Goal: Book appointment/travel/reservation

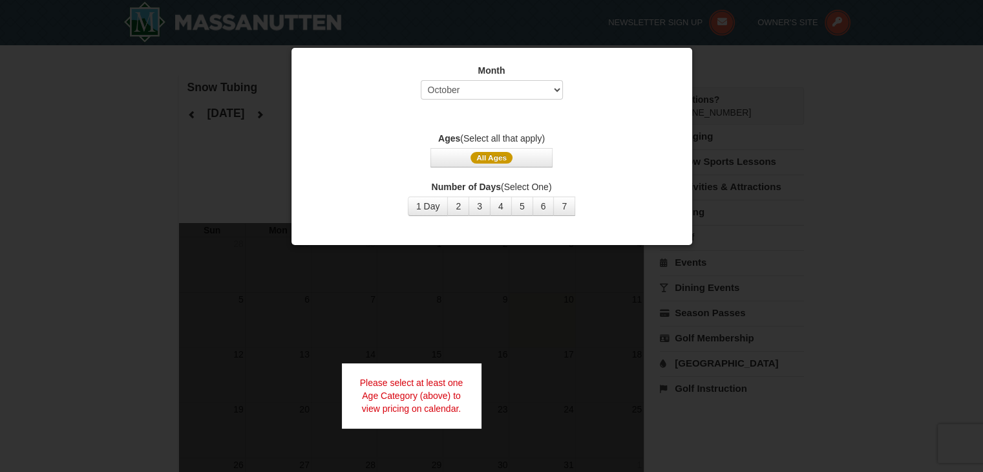
click at [605, 108] on div "Month Select October November December January February March April May June Ju…" at bounding box center [492, 139] width 388 height 171
click at [559, 90] on select "Select October November December January February March April May June July Aug…" at bounding box center [492, 89] width 142 height 19
select select "2"
click at [421, 80] on select "Select October November December January February March April May June July Aug…" at bounding box center [492, 89] width 142 height 19
click at [513, 153] on button "All Ages" at bounding box center [492, 157] width 122 height 19
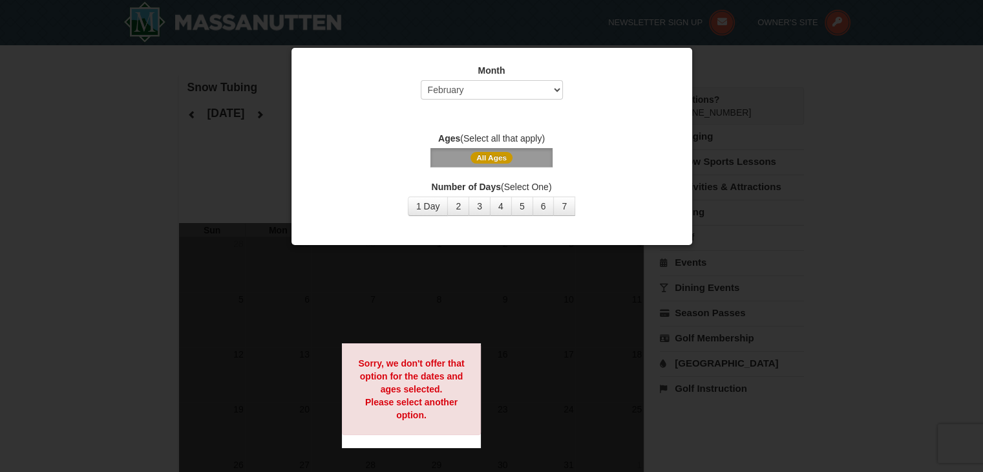
click at [456, 324] on div at bounding box center [491, 236] width 983 height 472
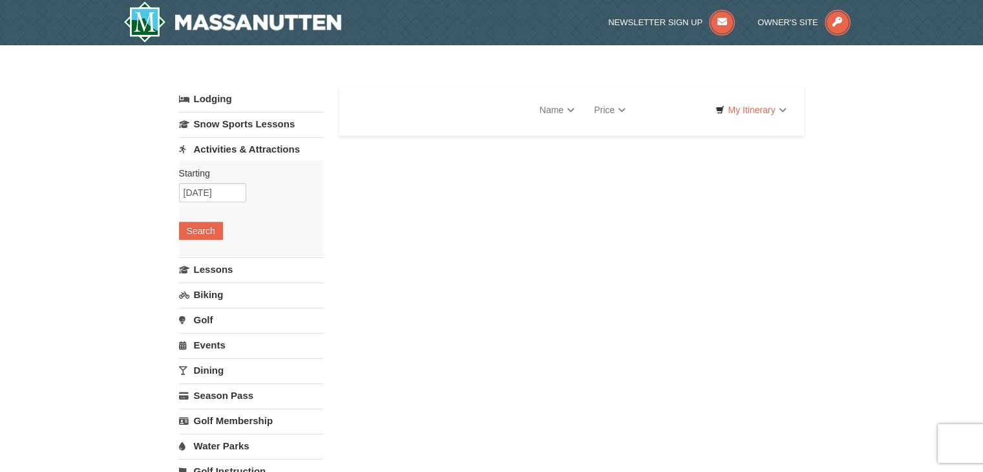
select select "10"
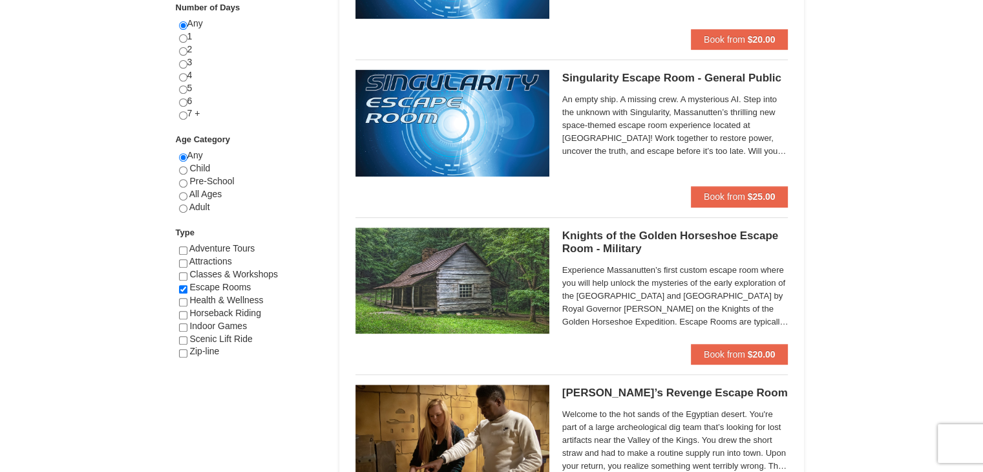
scroll to position [546, 0]
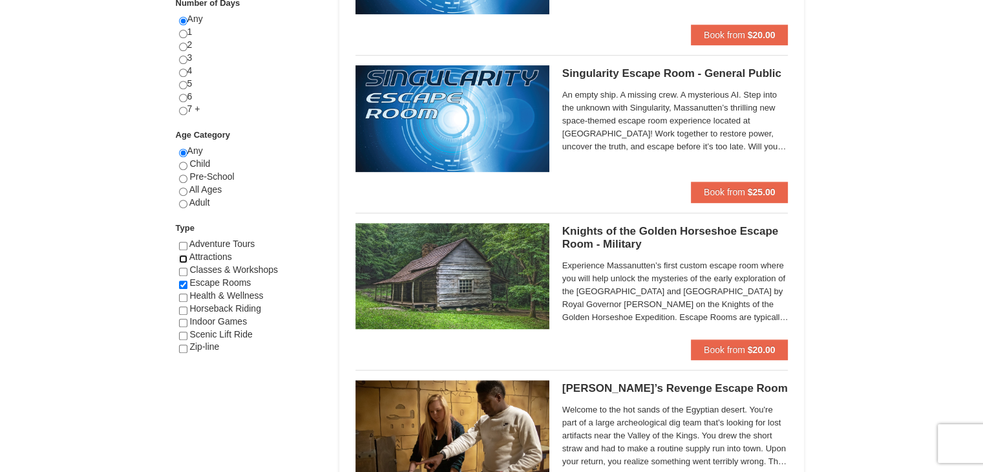
click at [181, 259] on input "checkbox" at bounding box center [183, 259] width 8 height 8
checkbox input "true"
click at [181, 294] on input "checkbox" at bounding box center [183, 298] width 8 height 8
checkbox input "true"
click at [179, 319] on input "checkbox" at bounding box center [183, 323] width 8 height 8
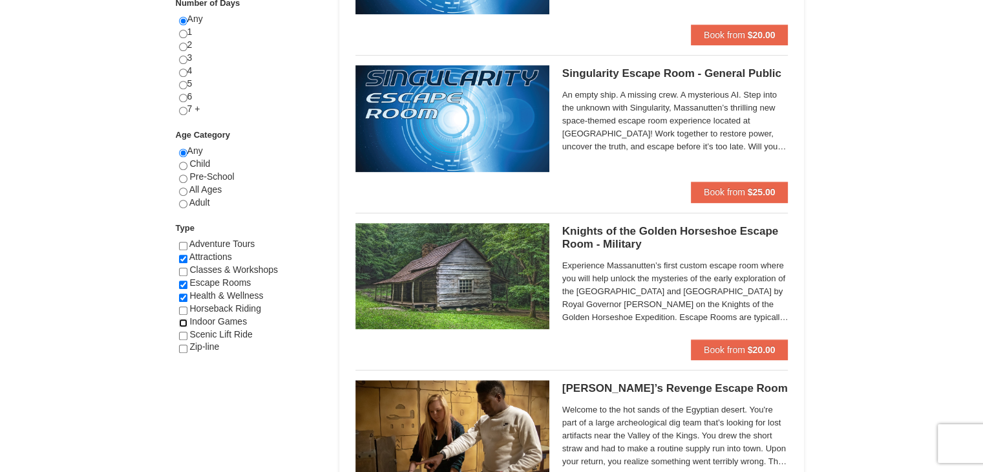
checkbox input "true"
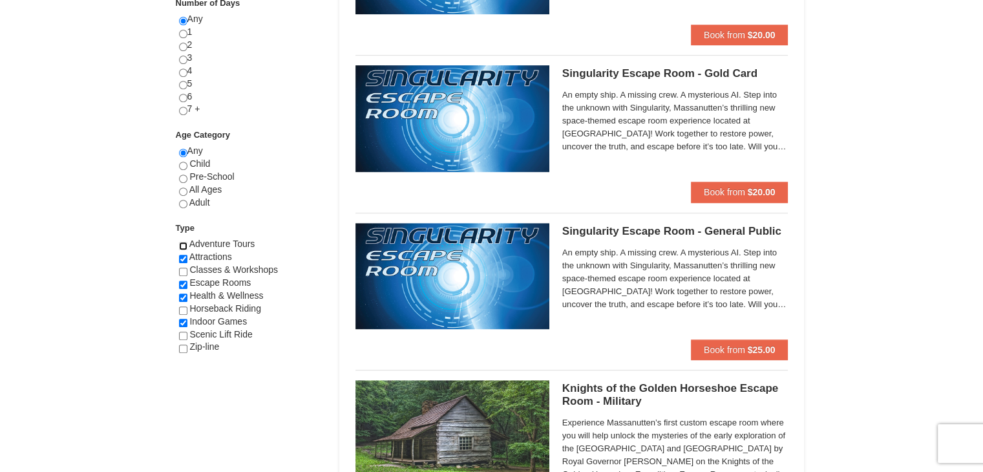
click at [184, 246] on input "checkbox" at bounding box center [183, 246] width 8 height 8
checkbox input "true"
click at [184, 204] on input "radio" at bounding box center [183, 204] width 8 height 8
radio input "true"
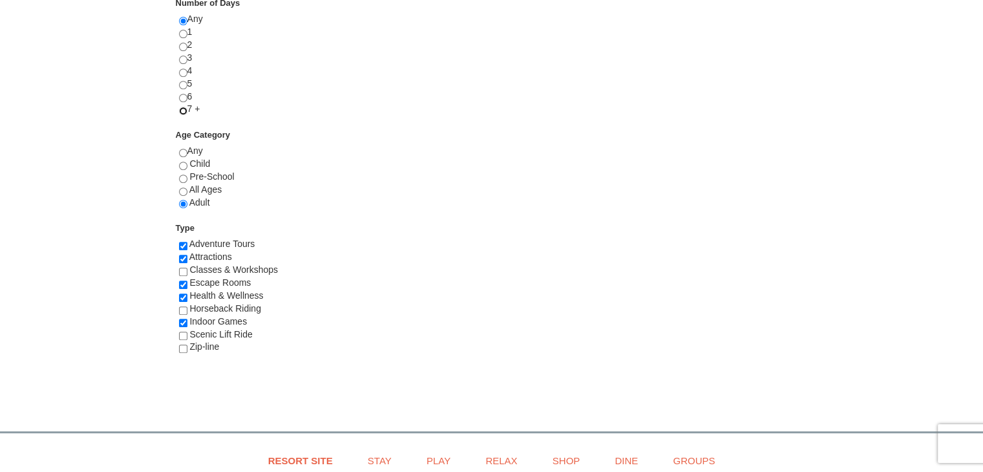
click at [182, 109] on input "radio" at bounding box center [183, 111] width 8 height 8
radio input "true"
click at [184, 21] on input "radio" at bounding box center [183, 21] width 8 height 8
radio input "true"
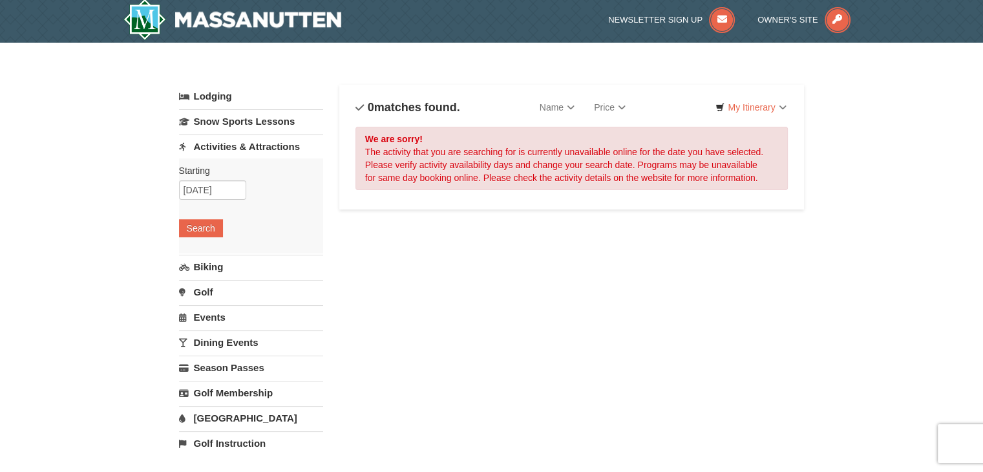
scroll to position [0, 0]
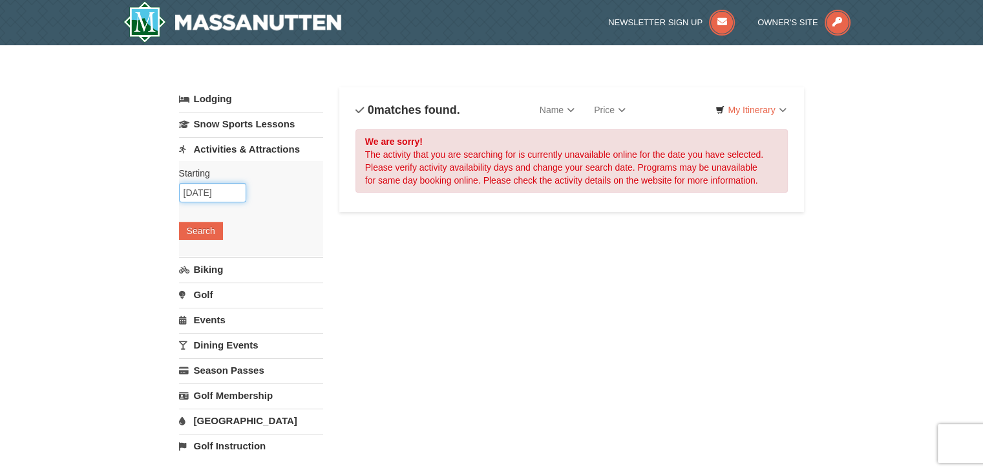
click at [227, 192] on input "10/12/2025" at bounding box center [212, 192] width 67 height 19
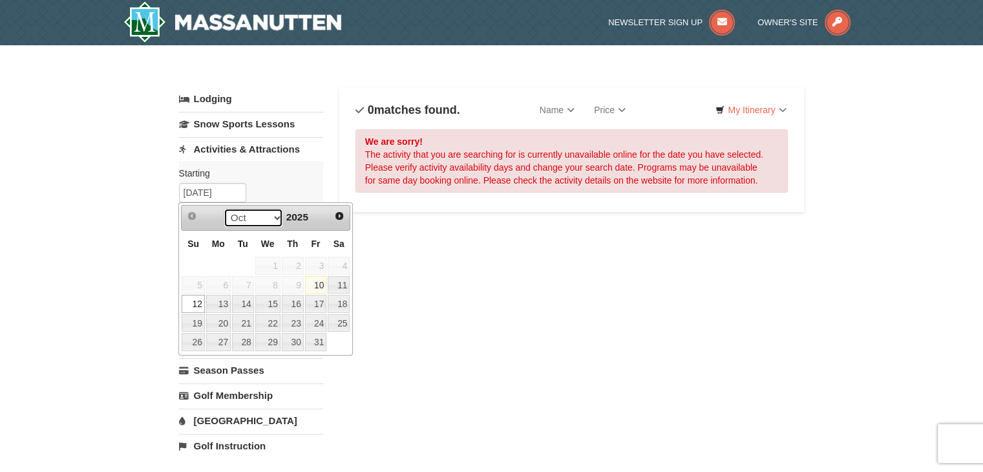
click at [274, 218] on select "Oct Nov Dec" at bounding box center [254, 217] width 60 height 19
click at [341, 214] on span "Next" at bounding box center [339, 216] width 10 height 10
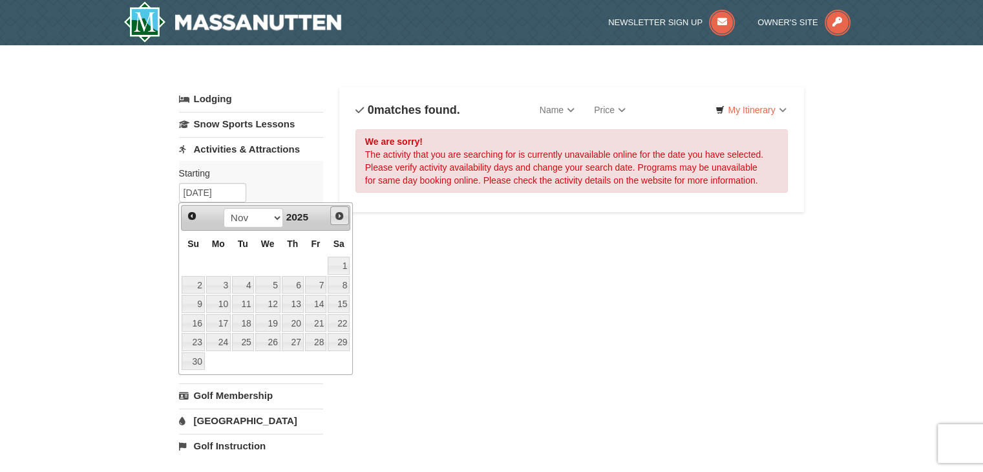
click at [341, 214] on span "Next" at bounding box center [339, 216] width 10 height 10
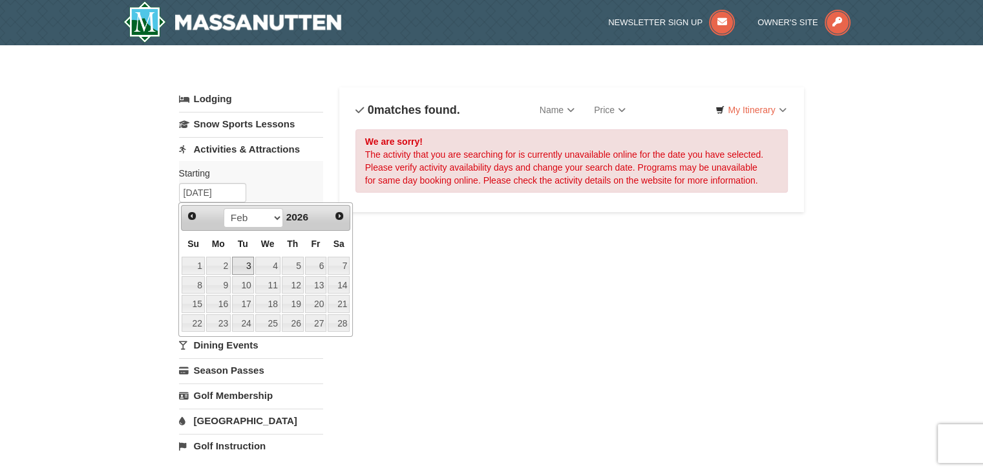
click at [251, 266] on link "3" at bounding box center [243, 266] width 22 height 18
type input "02/03/2026"
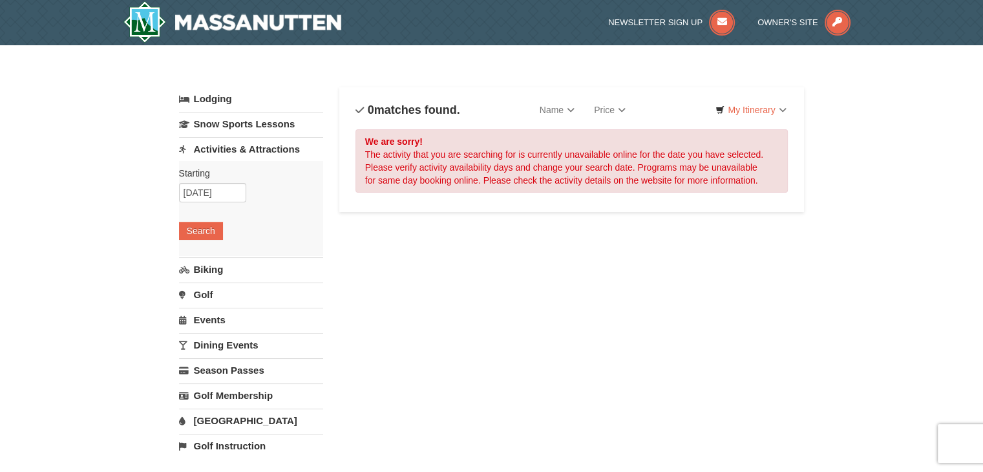
click at [251, 266] on link "Biking" at bounding box center [251, 269] width 144 height 24
click at [264, 126] on link "Snow Sports Lessons" at bounding box center [251, 124] width 144 height 24
